Goal: Task Accomplishment & Management: Manage account settings

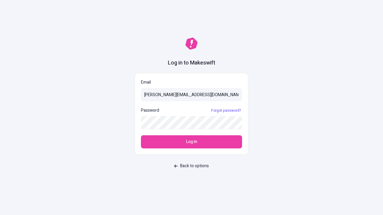
type input "[PERSON_NAME][EMAIL_ADDRESS][DOMAIN_NAME]"
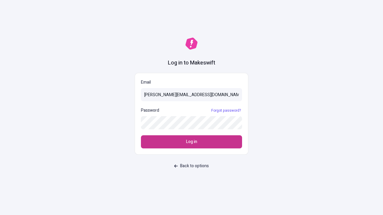
click at [191, 142] on span "Log in" at bounding box center [191, 142] width 11 height 7
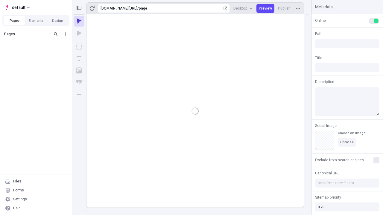
type input "/page"
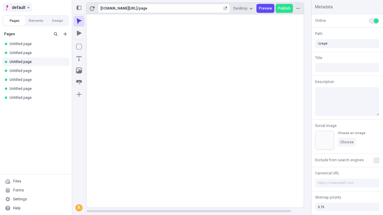
click at [17, 7] on span "default" at bounding box center [18, 7] width 13 height 7
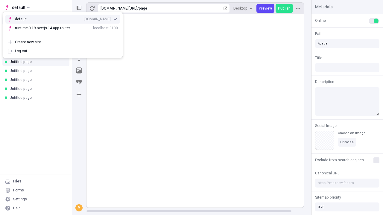
click at [84, 18] on div "[DOMAIN_NAME]" at bounding box center [97, 19] width 27 height 5
click at [57, 21] on button "Design" at bounding box center [58, 20] width 22 height 9
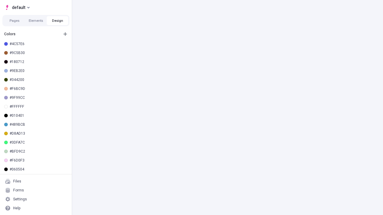
scroll to position [2, 0]
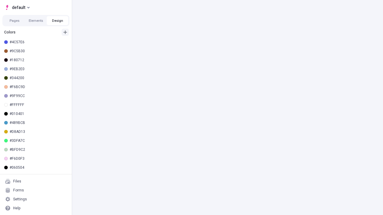
click at [65, 32] on icon "button" at bounding box center [65, 32] width 4 height 4
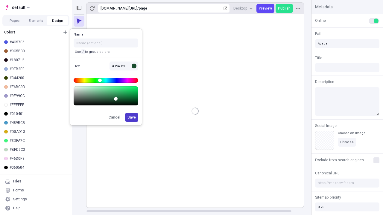
click at [132, 117] on span "Save" at bounding box center [131, 117] width 8 height 5
